Goal: Go to known website: Access a specific website the user already knows

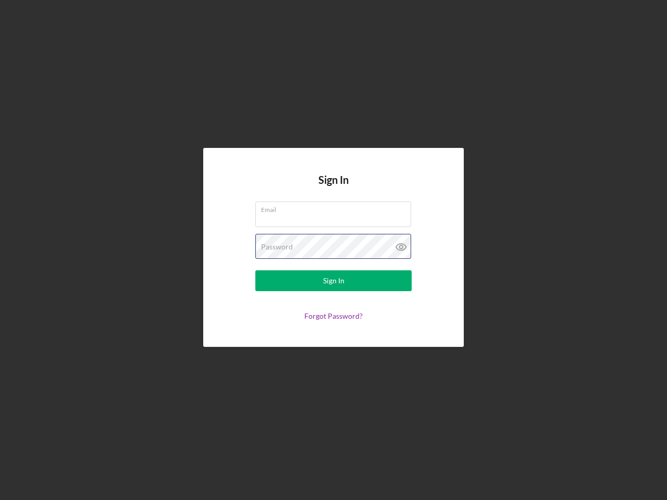
click at [333, 250] on div "Password" at bounding box center [333, 247] width 156 height 26
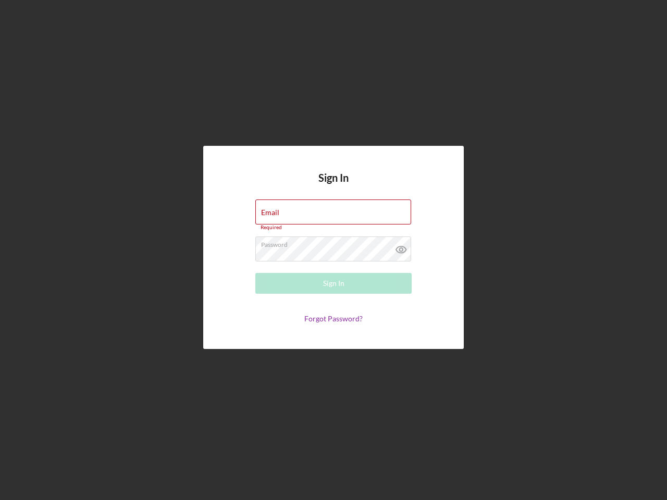
click at [401, 247] on icon at bounding box center [401, 249] width 26 height 26
